Goal: Information Seeking & Learning: Check status

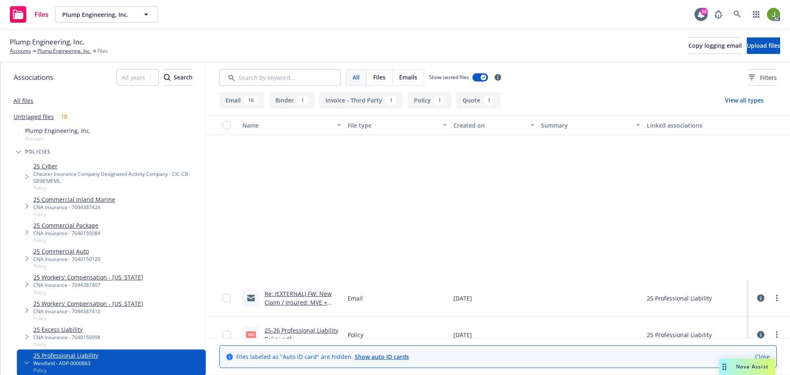
scroll to position [206, 0]
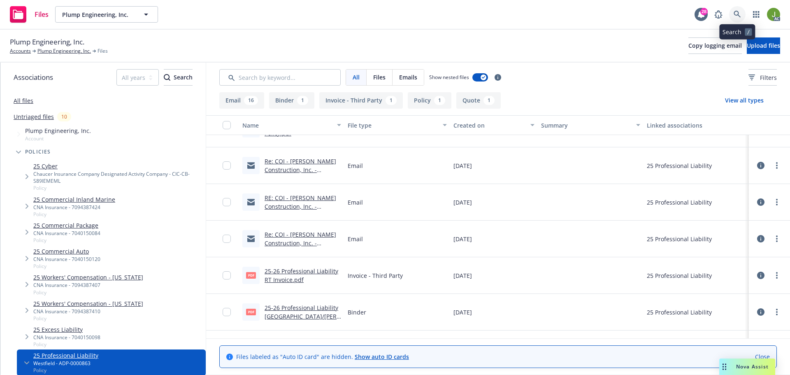
click at [733, 20] on link at bounding box center [737, 14] width 16 height 16
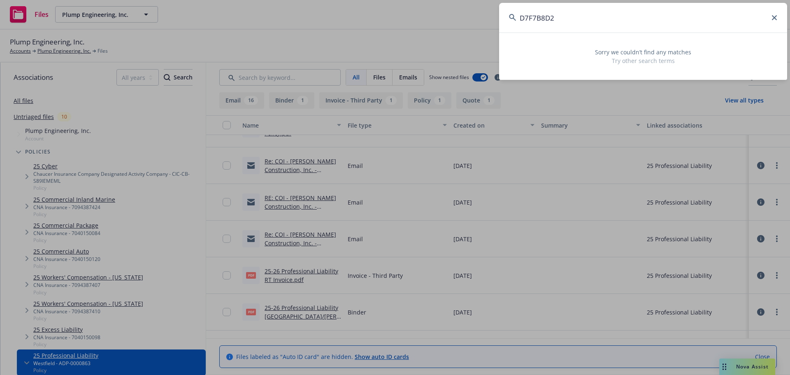
drag, startPoint x: 606, startPoint y: 9, endPoint x: 496, endPoint y: 20, distance: 110.8
click at [472, 14] on div "D7F7B8D2 Sorry we couldn’t find any matches Try other search terms" at bounding box center [395, 187] width 790 height 375
paste input "MTP904900400"
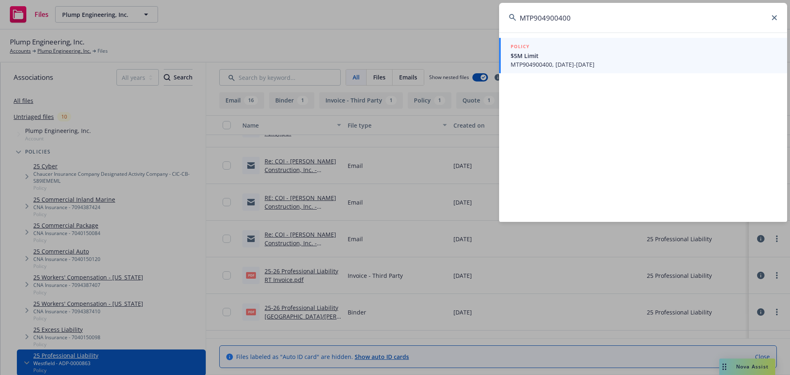
type input "MTP904900400"
click at [569, 69] on link "POLICY $5M Limit MTP904900400, 07/01/2025-07/01/2026" at bounding box center [643, 55] width 288 height 35
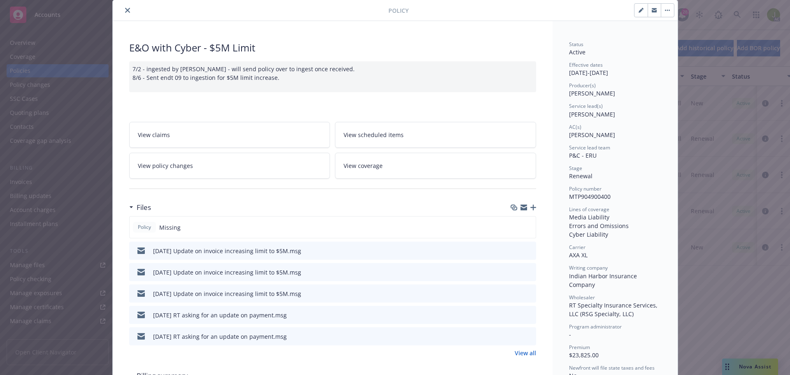
scroll to position [41, 0]
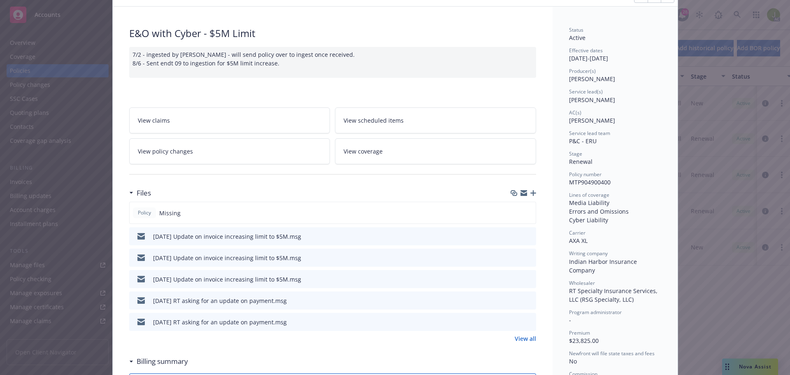
click at [515, 342] on link "View all" at bounding box center [525, 338] width 21 height 9
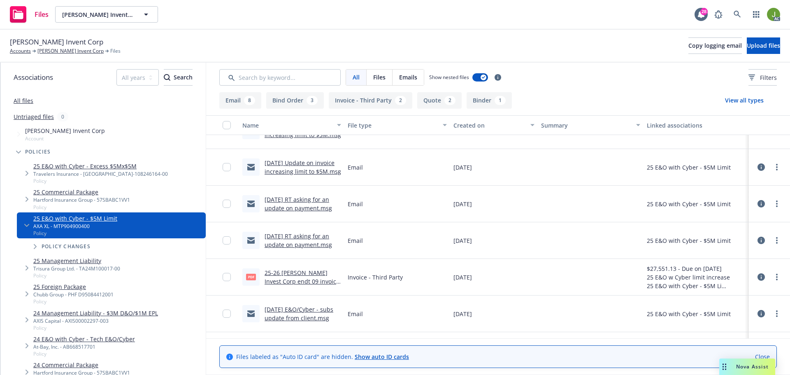
scroll to position [82, 0]
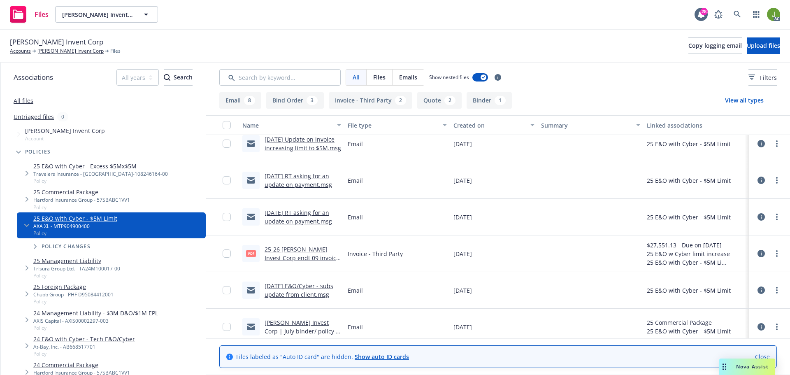
click at [308, 242] on div "PDF 25-26 Albert Invest Corp endt 09 invoice - RT.PDF" at bounding box center [291, 253] width 105 height 37
click at [308, 252] on link "25-26 Albert Invest Corp endt 09 invoice - RT.PDF" at bounding box center [302, 257] width 75 height 25
click at [42, 51] on link "Albert Invent Corp" at bounding box center [70, 50] width 66 height 7
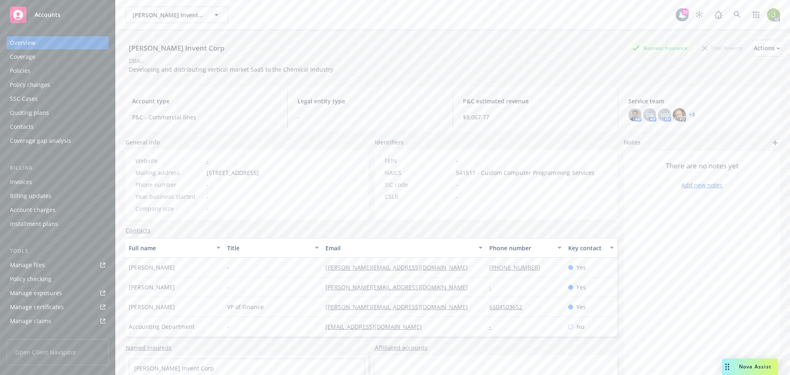
click at [62, 184] on div "Invoices" at bounding box center [58, 181] width 96 height 13
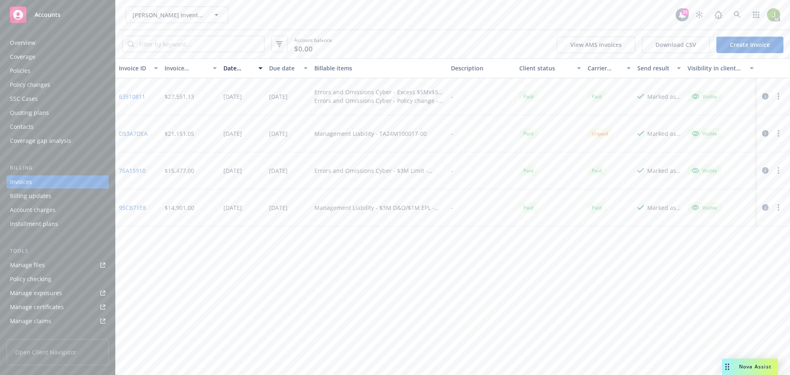
click at [176, 133] on div "$21,151.05" at bounding box center [180, 133] width 30 height 9
drag, startPoint x: 173, startPoint y: 133, endPoint x: 121, endPoint y: 138, distance: 51.7
click at [172, 133] on div "$21,151.05" at bounding box center [180, 133] width 30 height 9
click at [124, 132] on link "D53A7DEA" at bounding box center [133, 133] width 29 height 9
click at [142, 170] on link "76A15910" at bounding box center [132, 170] width 27 height 9
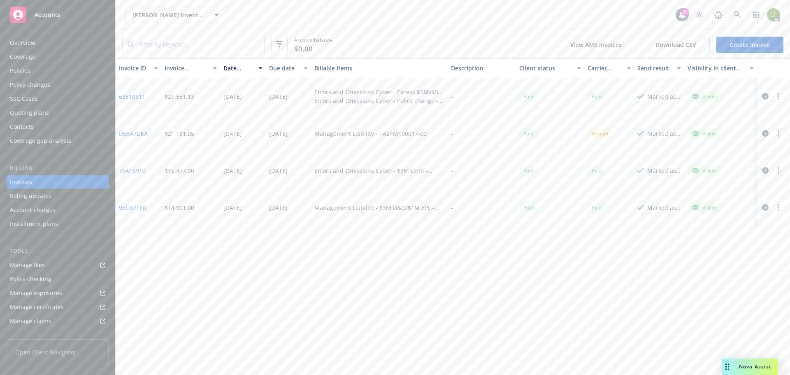
click at [144, 210] on link "95CB71E8" at bounding box center [132, 207] width 27 height 9
click at [125, 97] on link "63510811" at bounding box center [132, 96] width 26 height 9
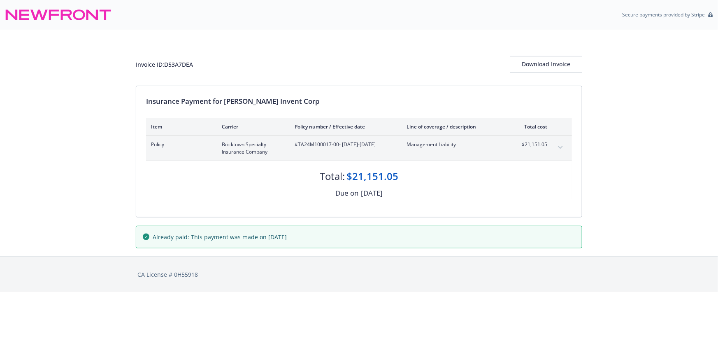
click at [563, 147] on button "expand content" at bounding box center [560, 147] width 13 height 13
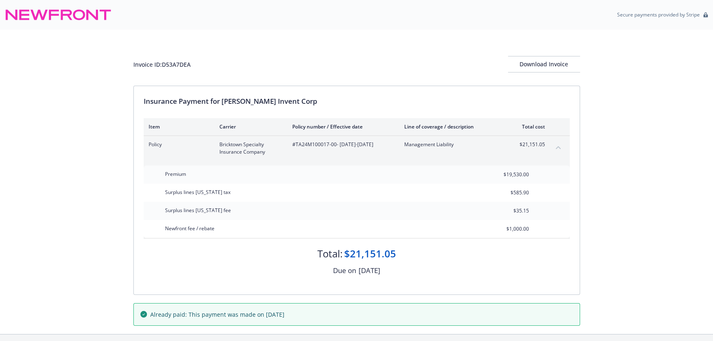
click at [563, 147] on button "collapse content" at bounding box center [558, 147] width 13 height 13
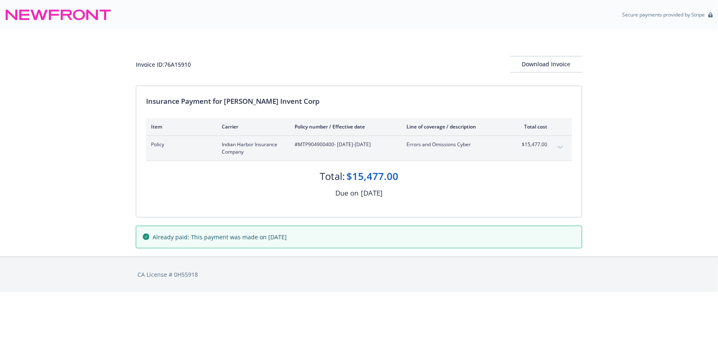
click at [560, 146] on icon "expand content" at bounding box center [560, 147] width 5 height 3
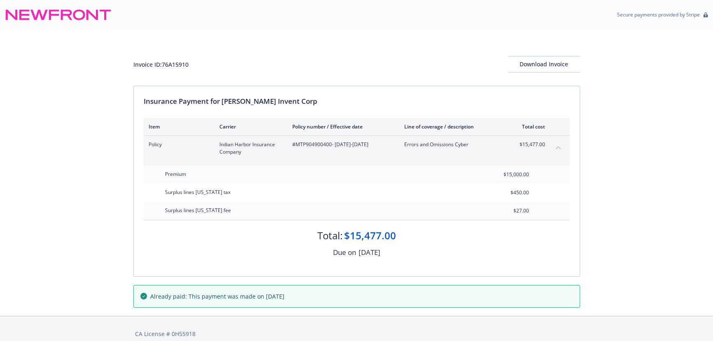
click at [560, 146] on icon "collapse content" at bounding box center [558, 147] width 5 height 3
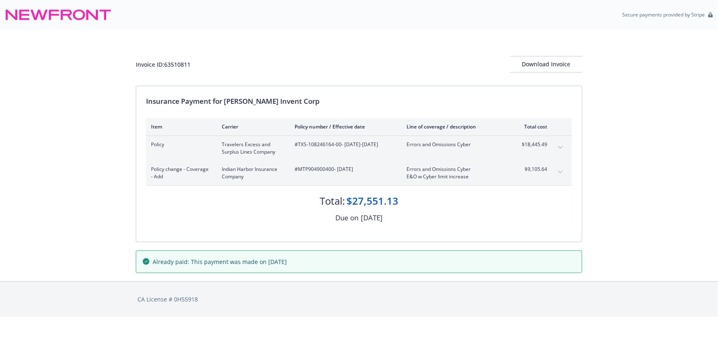
click at [559, 172] on icon "expand content" at bounding box center [560, 171] width 5 height 3
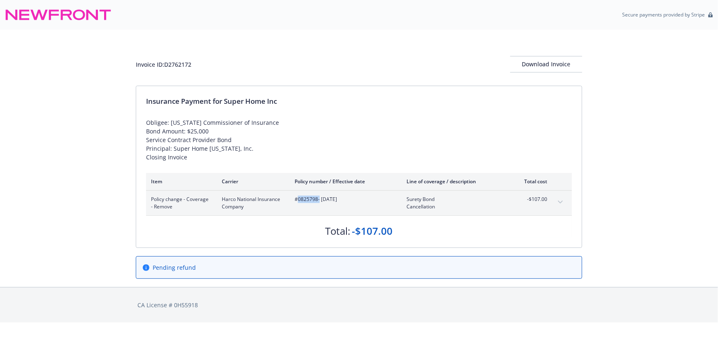
drag, startPoint x: 319, startPoint y: 198, endPoint x: 298, endPoint y: 198, distance: 20.2
click at [298, 198] on span "#0825798 - [DATE]" at bounding box center [344, 199] width 99 height 7
copy span "0825798"
